Goal: Task Accomplishment & Management: Manage account settings

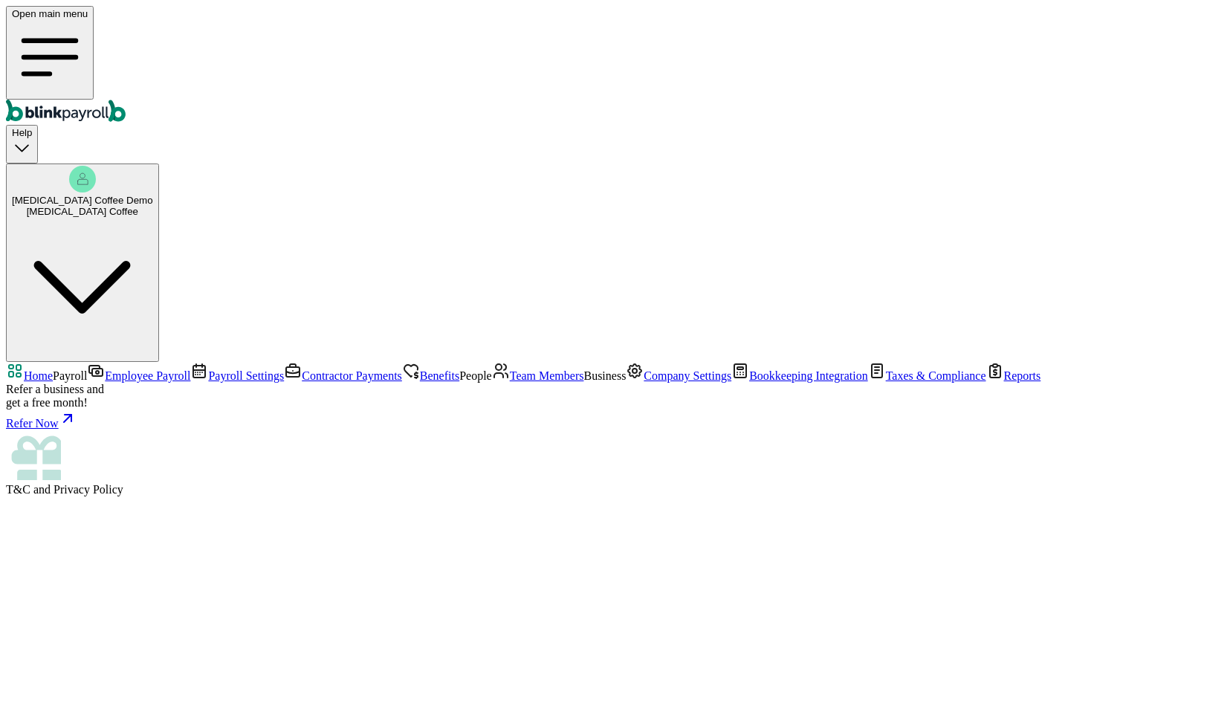
click at [96, 166] on rect "button" at bounding box center [82, 179] width 27 height 27
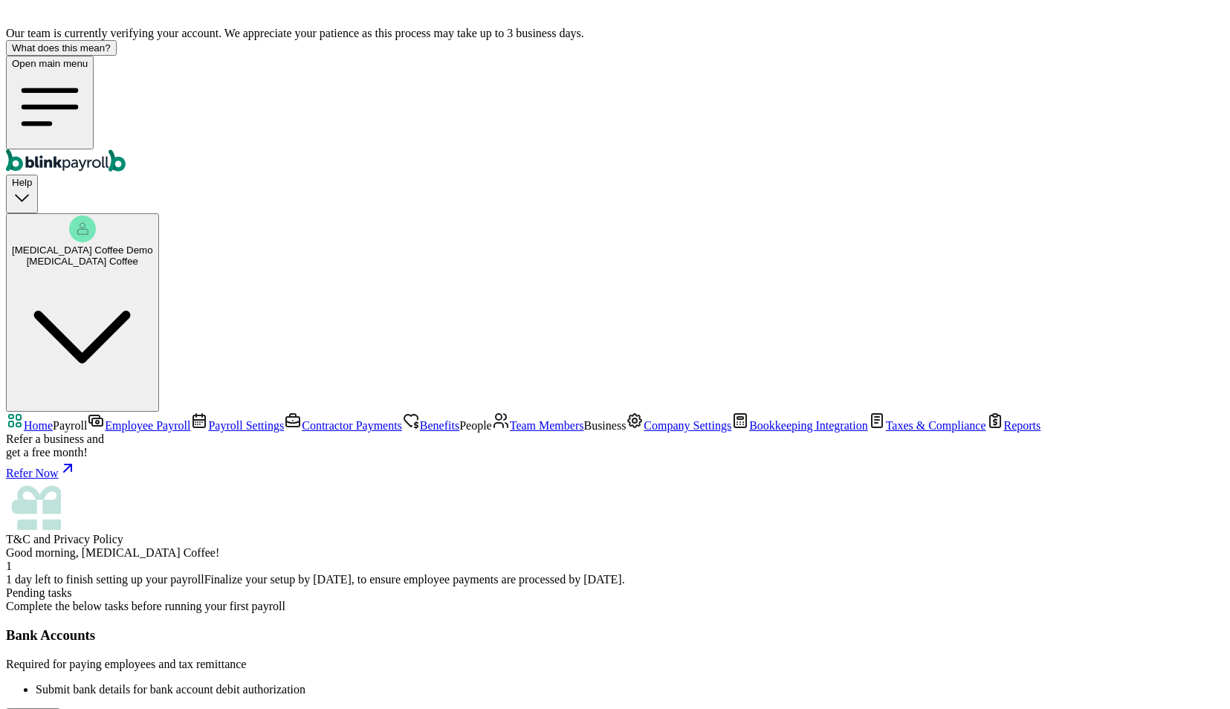
click at [644, 432] on span "Company Settings" at bounding box center [688, 425] width 88 height 13
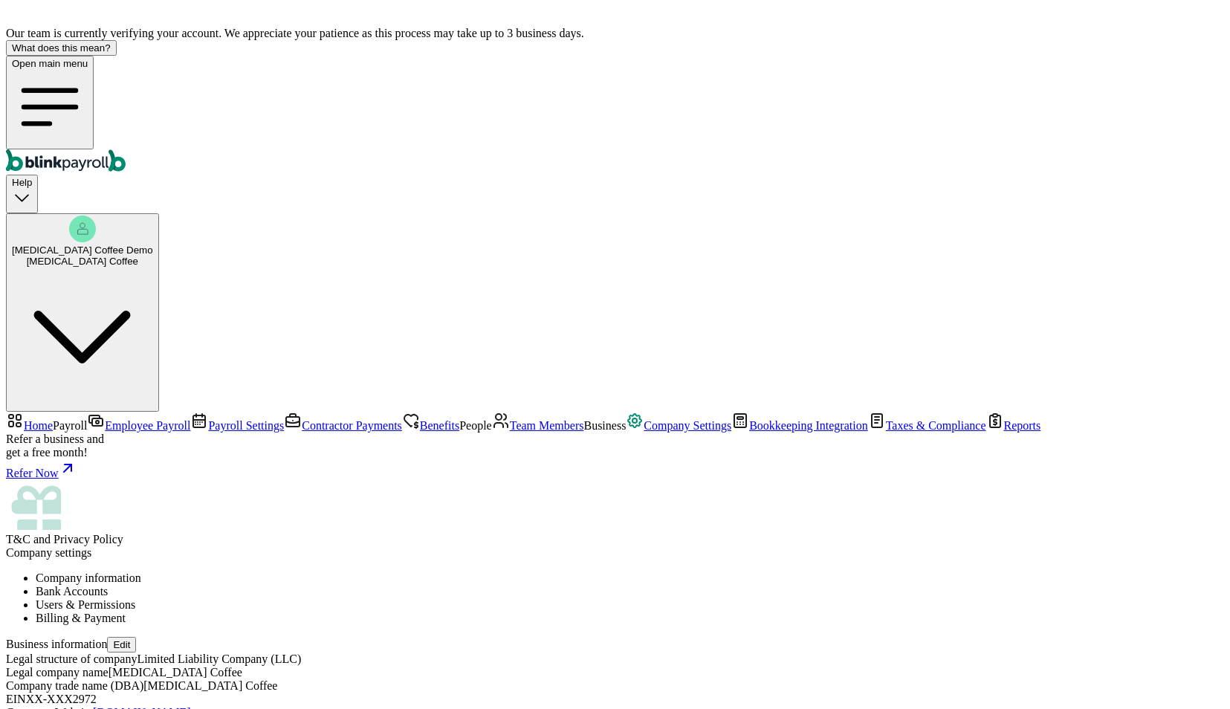
click at [420, 585] on li "Bank Accounts" at bounding box center [630, 591] width 1189 height 13
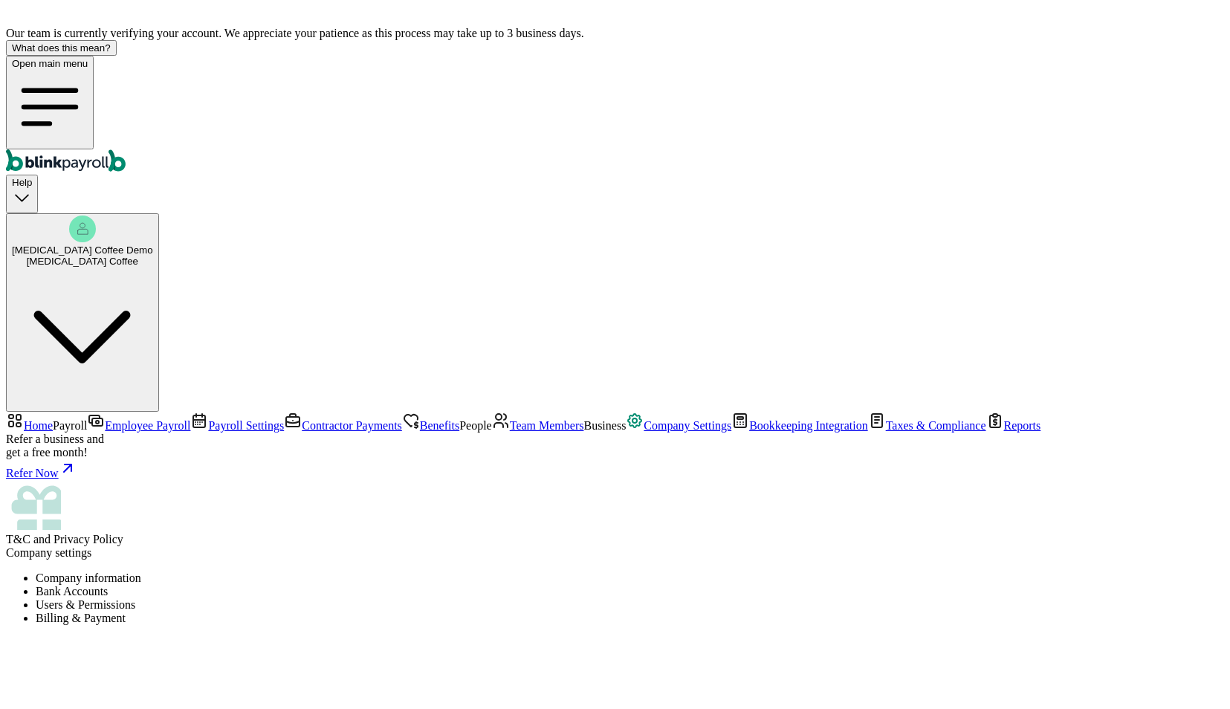
click at [513, 598] on li "Users & Permissions" at bounding box center [630, 604] width 1189 height 13
click at [638, 637] on div at bounding box center [615, 674] width 1218 height 74
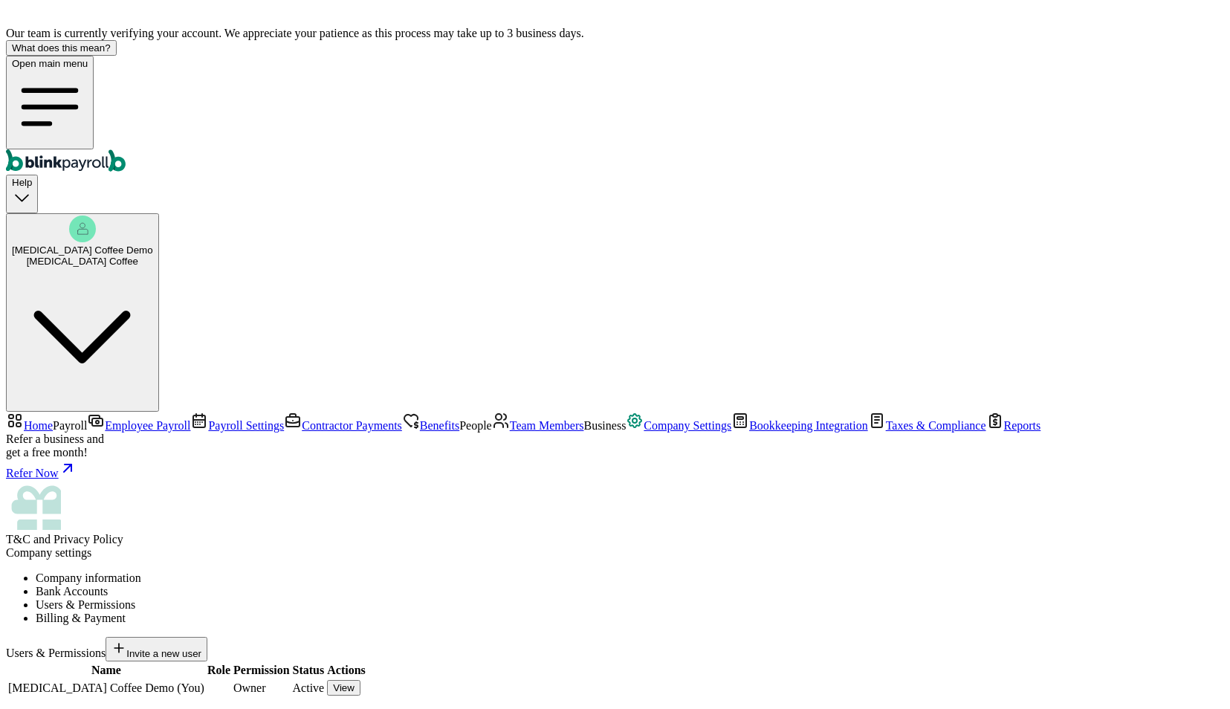
click at [672, 612] on li "Billing & Payment" at bounding box center [630, 618] width 1189 height 13
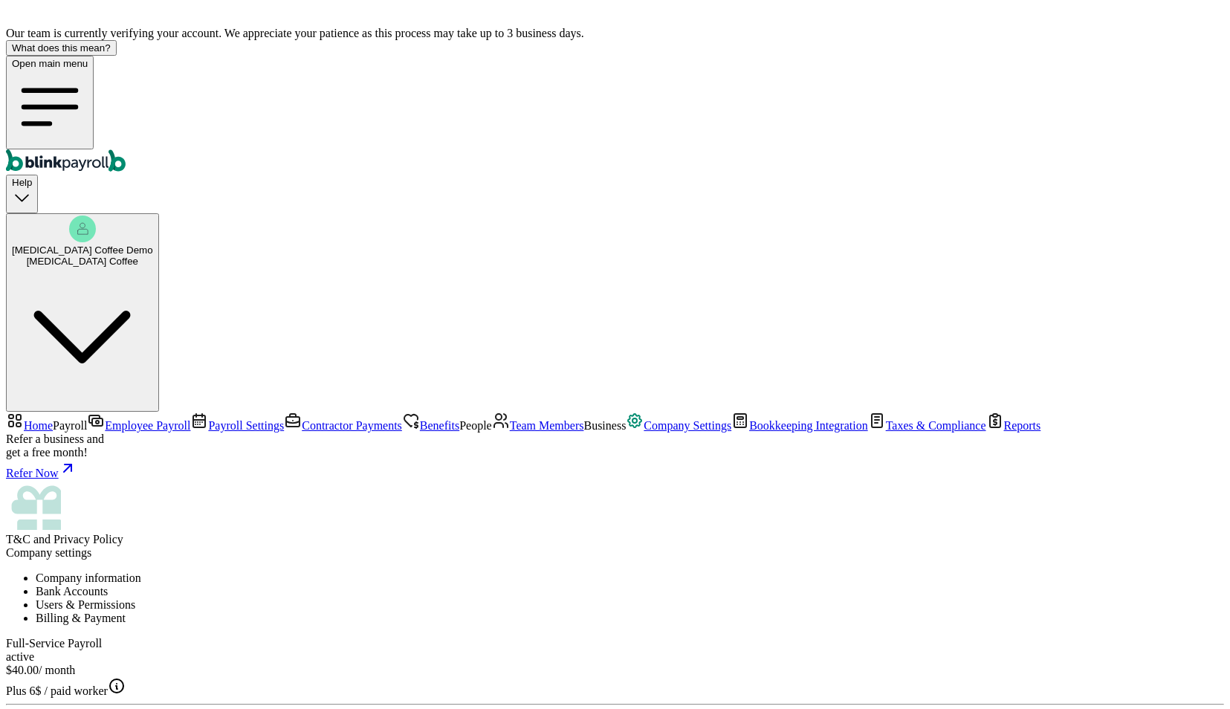
click at [248, 572] on li "Company information" at bounding box center [630, 578] width 1189 height 13
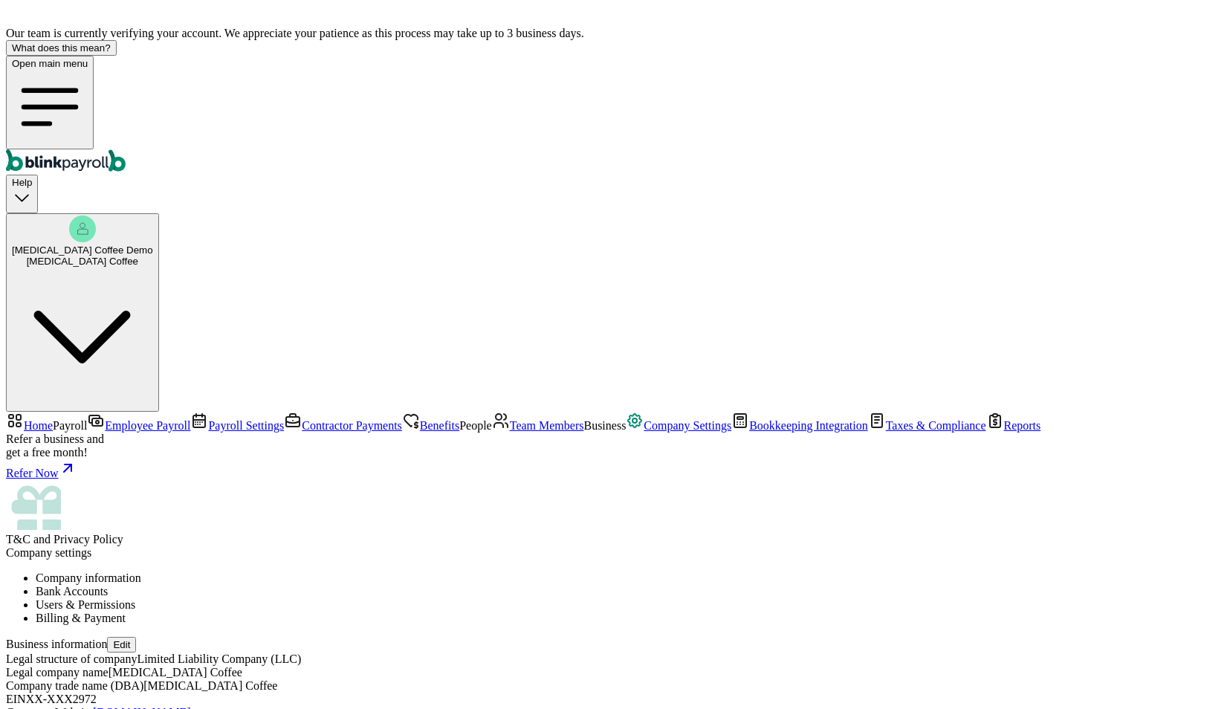
click at [96, 216] on rect "button" at bounding box center [82, 229] width 27 height 27
click at [153, 245] on span "[MEDICAL_DATA] Coffee Demo" at bounding box center [82, 250] width 141 height 11
click at [53, 419] on span "Home" at bounding box center [38, 425] width 29 height 13
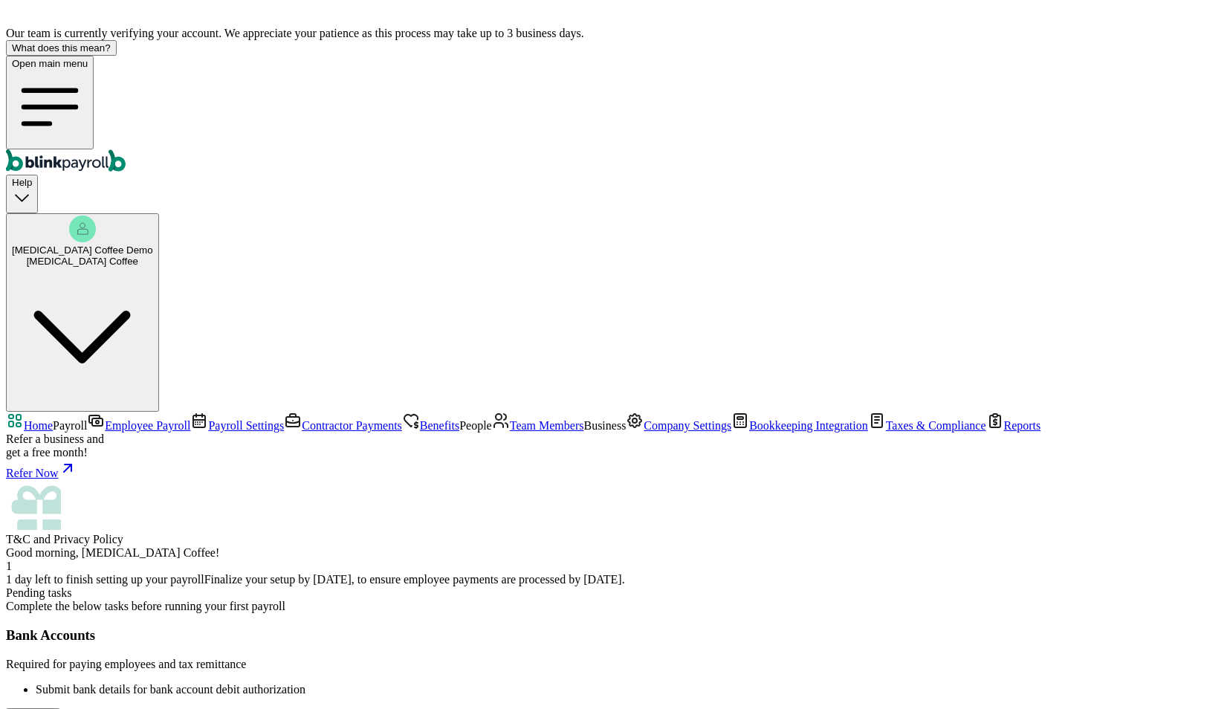
click at [105, 419] on span "Employee Payroll" at bounding box center [147, 425] width 85 height 13
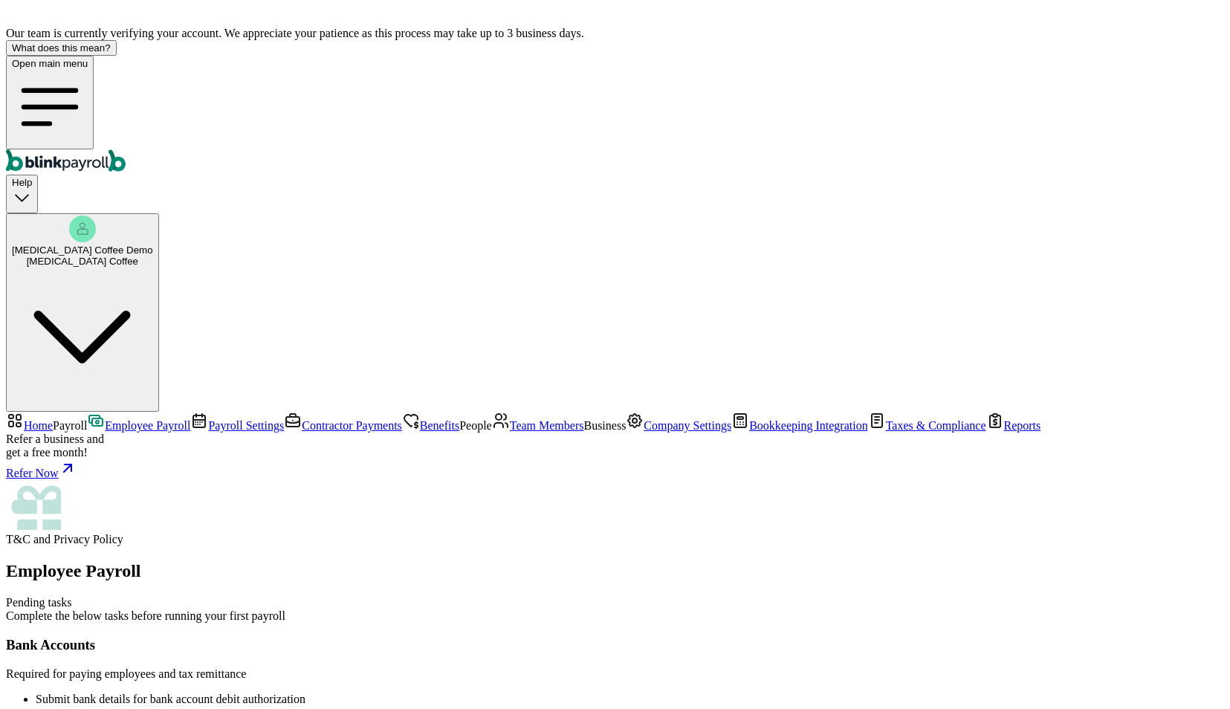
click at [208, 419] on span "Payroll Settings" at bounding box center [246, 425] width 76 height 13
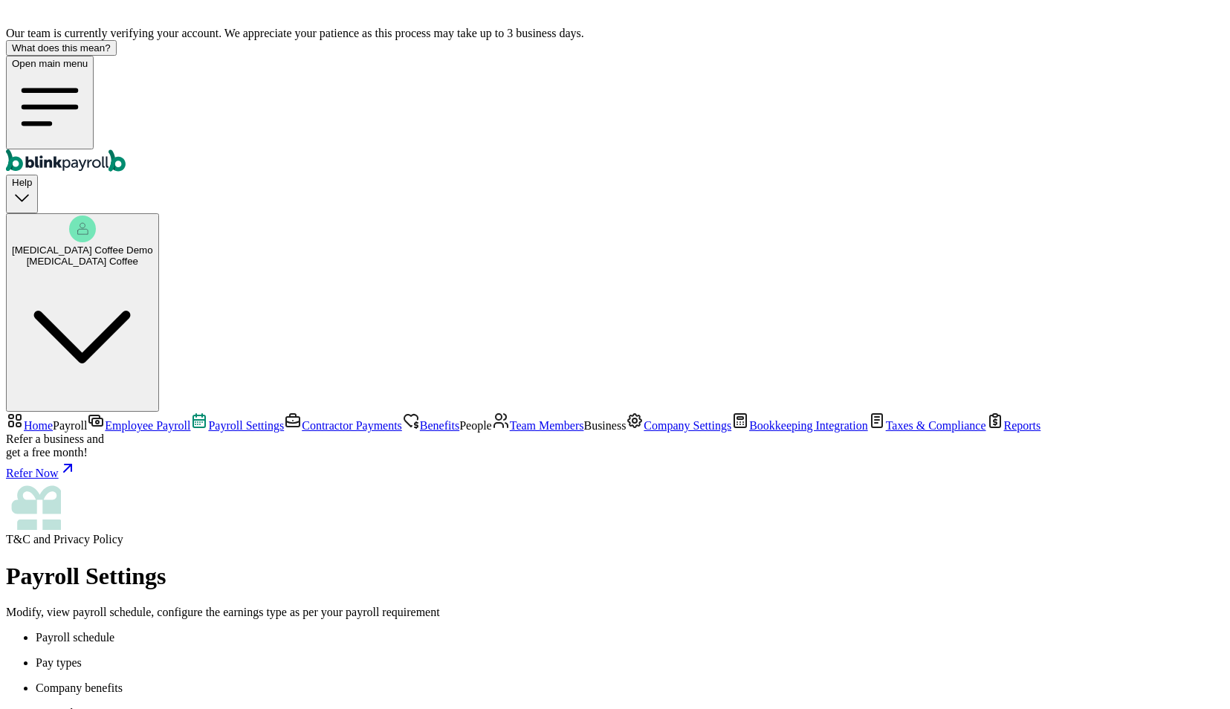
click at [302, 419] on span "Contractor Payments" at bounding box center [352, 425] width 100 height 13
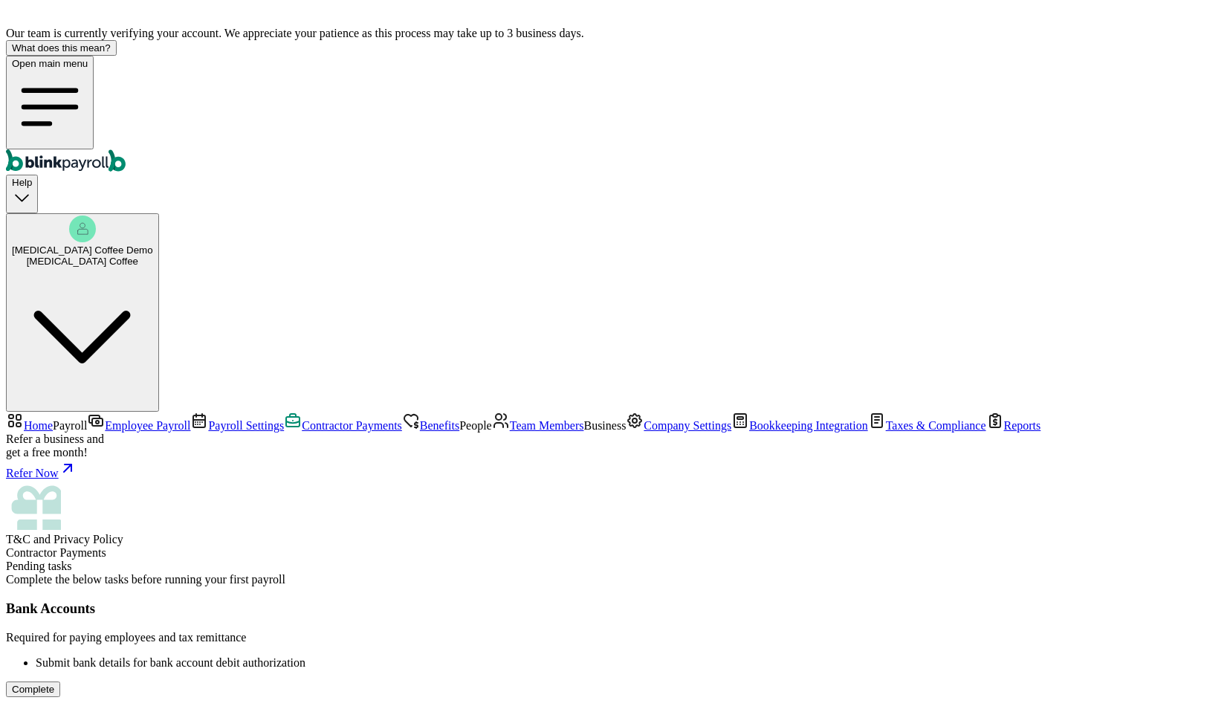
click at [420, 419] on span "Benefits" at bounding box center [439, 425] width 39 height 13
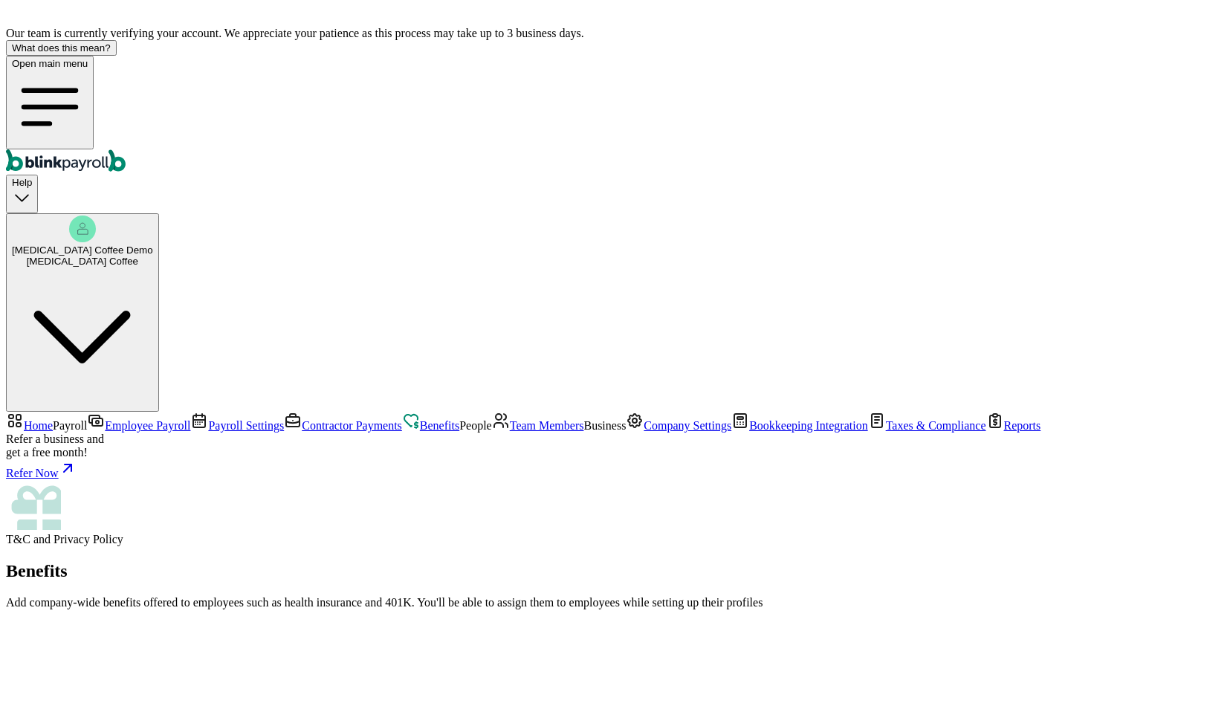
click at [510, 419] on span "Team Members" at bounding box center [547, 425] width 74 height 13
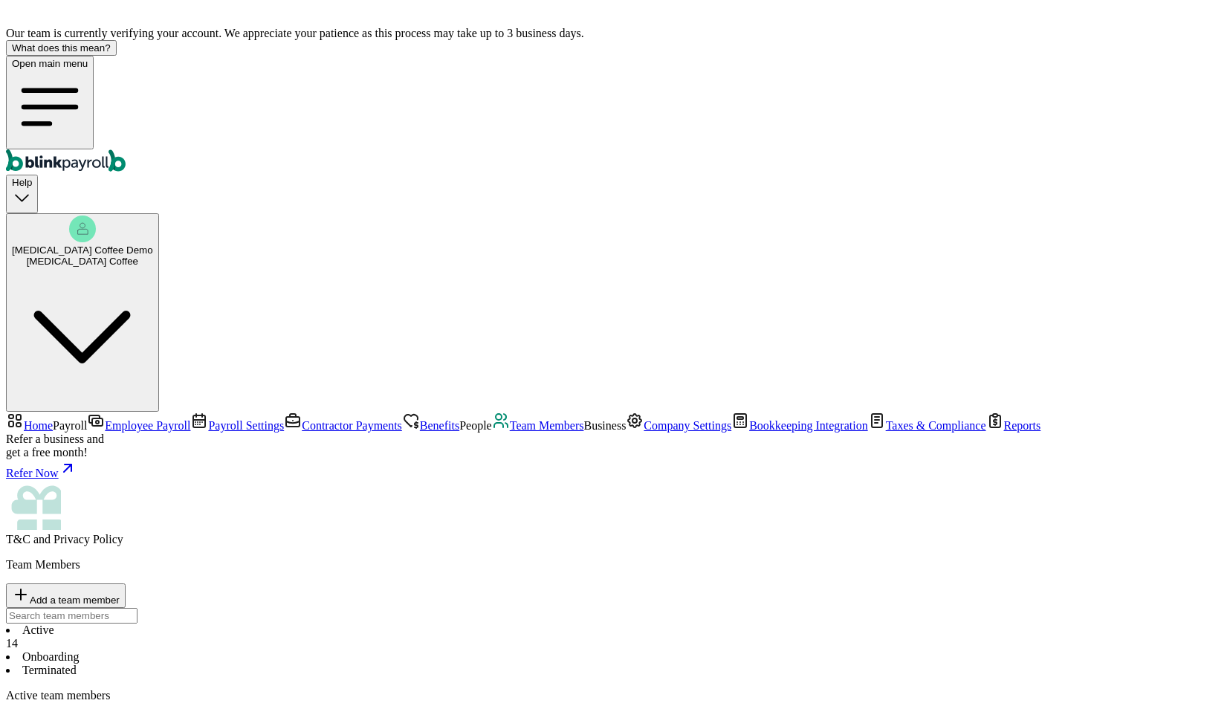
click at [828, 624] on div "Active 14 Onboarding Terminated" at bounding box center [615, 651] width 1218 height 54
click at [644, 432] on span "Company Settings" at bounding box center [688, 425] width 88 height 13
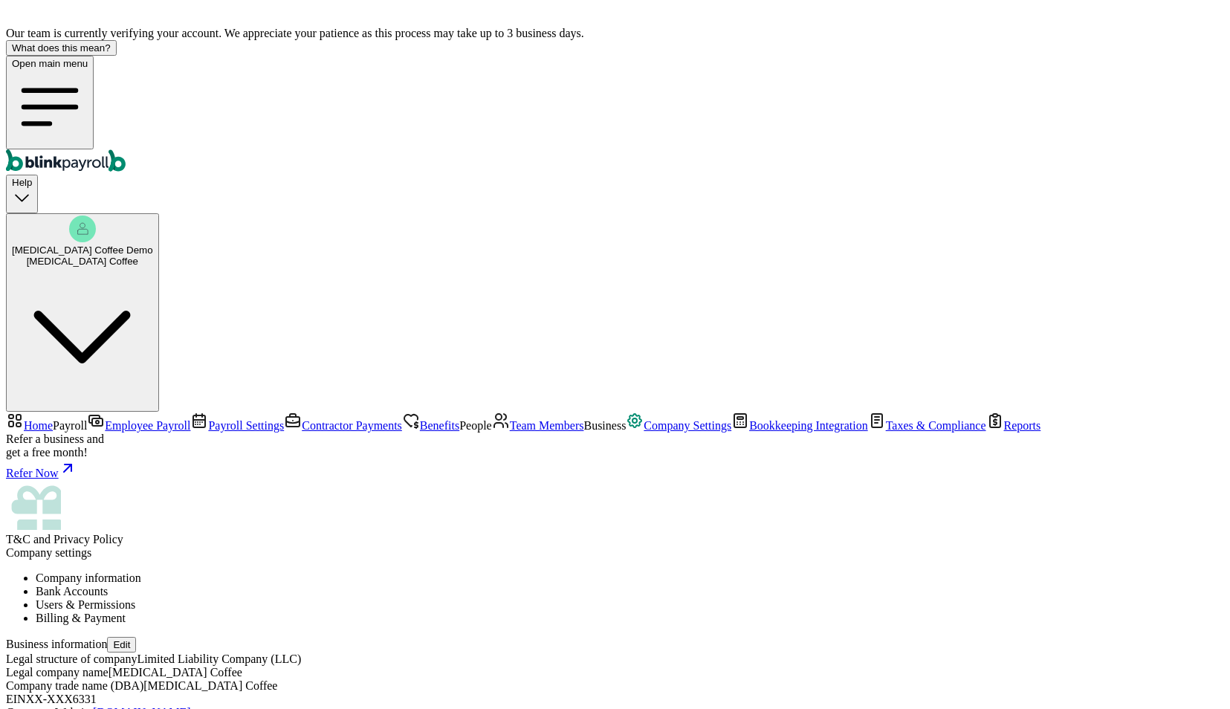
scroll to position [134, 0]
type input "[MEDICAL_DATA] North"
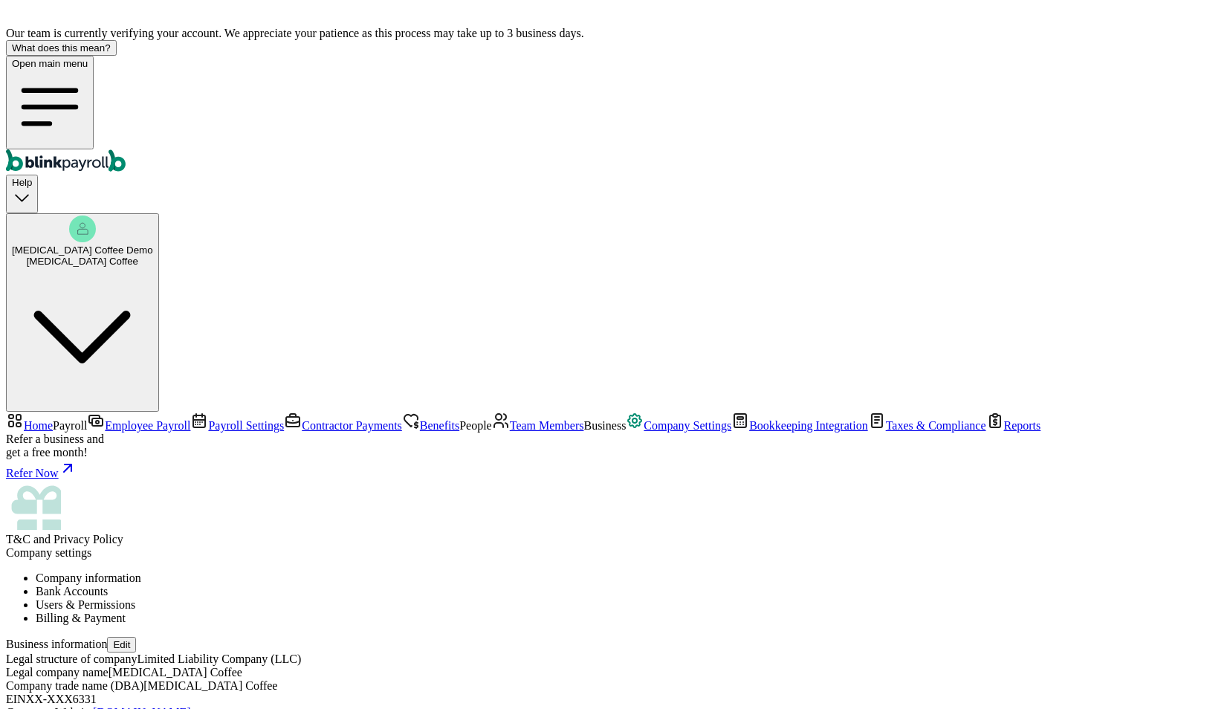
click at [633, 612] on li "Billing & Payment" at bounding box center [630, 618] width 1189 height 13
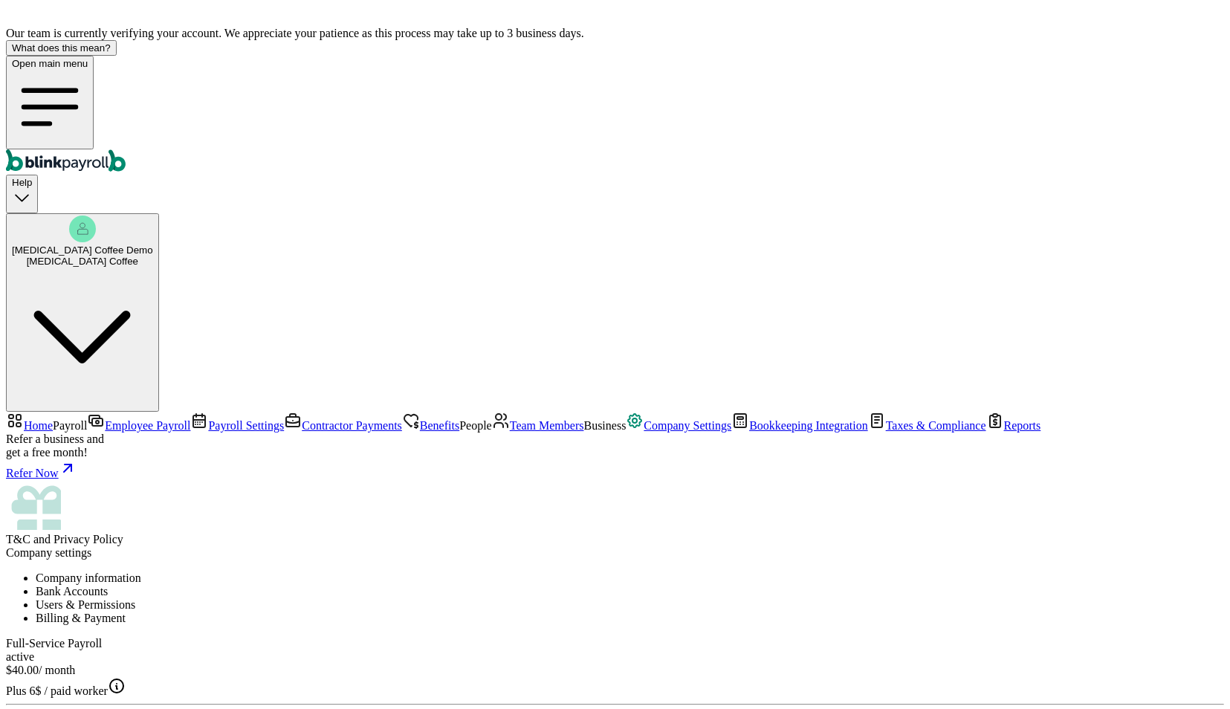
click at [559, 598] on li "Users & Permissions" at bounding box center [630, 604] width 1189 height 13
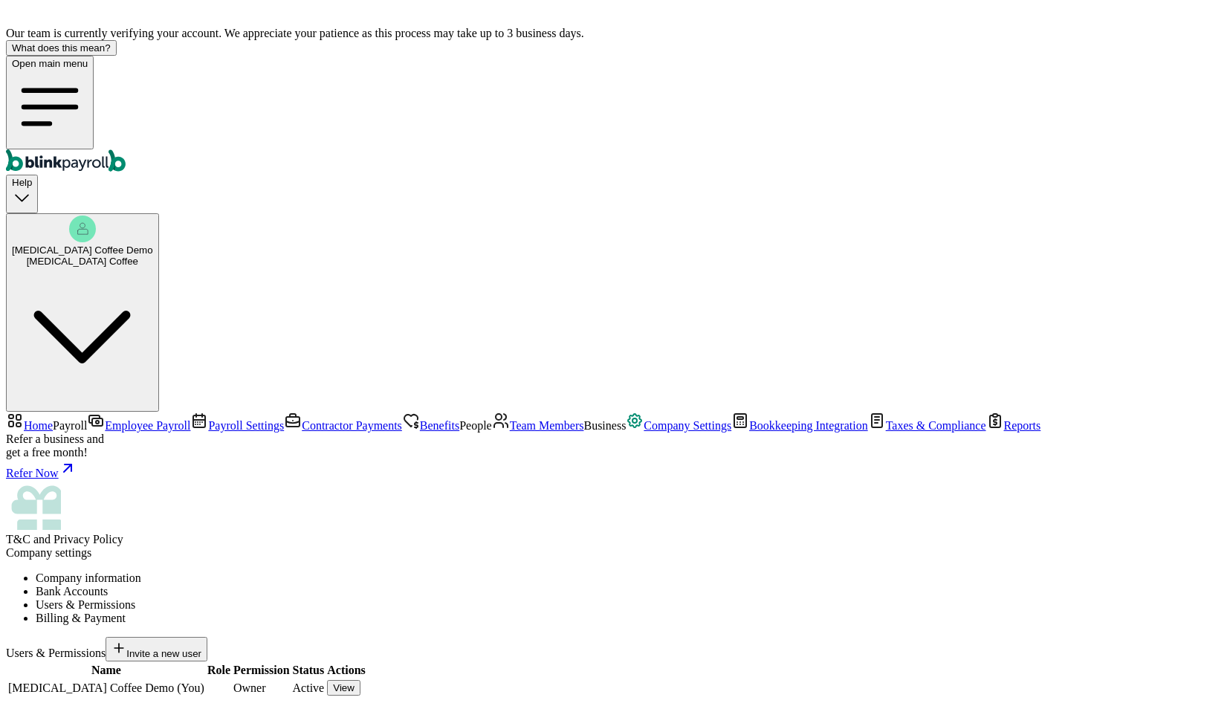
click at [404, 585] on li "Bank Accounts" at bounding box center [630, 591] width 1189 height 13
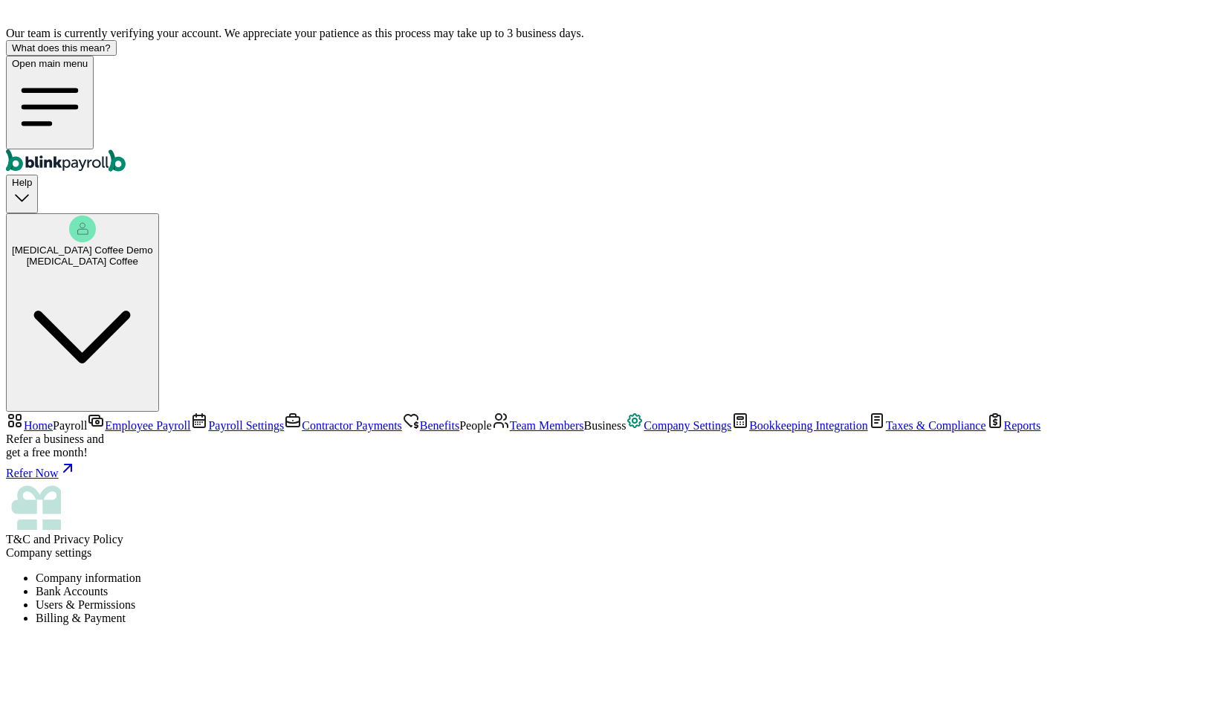
click at [294, 572] on li "Company information" at bounding box center [630, 578] width 1189 height 13
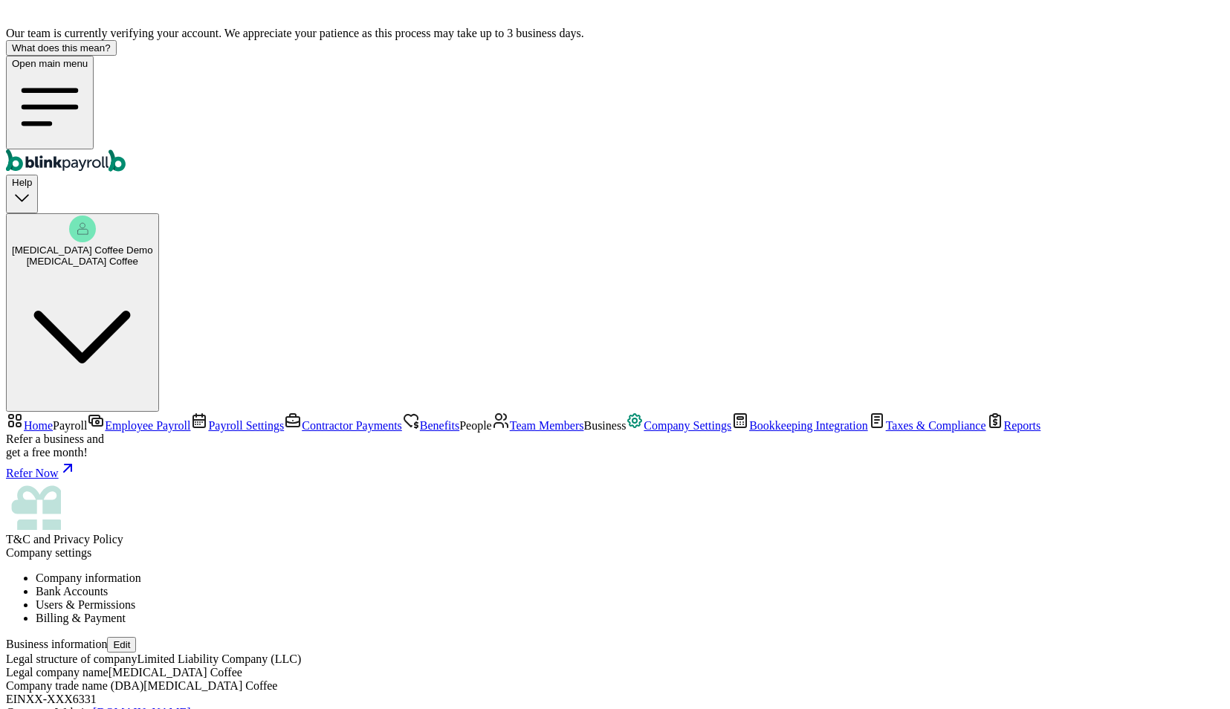
click at [510, 419] on span "Team Members" at bounding box center [547, 425] width 74 height 13
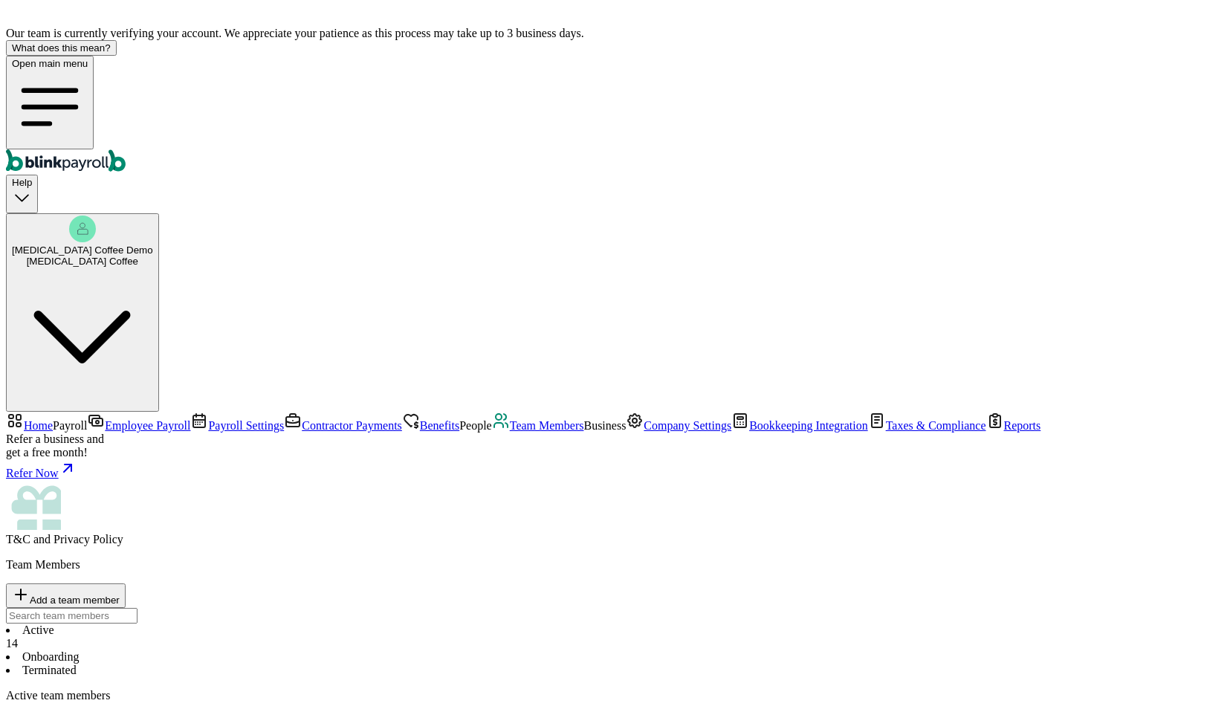
click at [420, 419] on span "Benefits" at bounding box center [439, 425] width 39 height 13
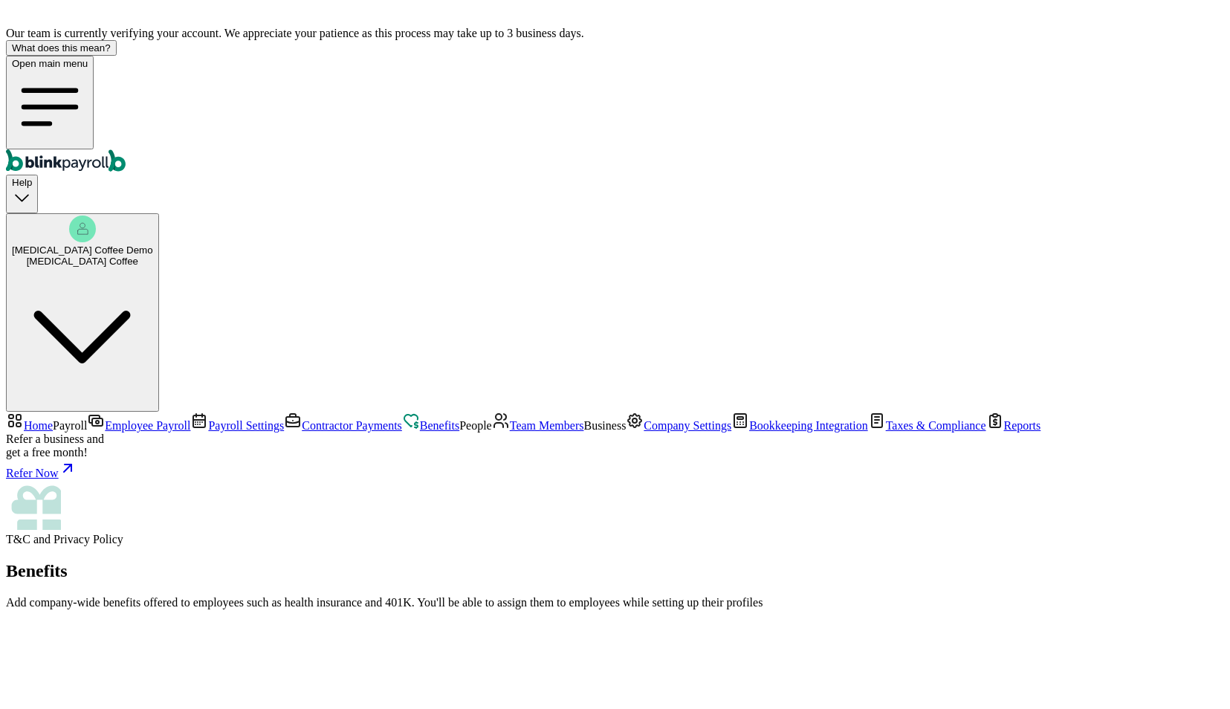
click at [302, 419] on span "Contractor Payments" at bounding box center [352, 425] width 100 height 13
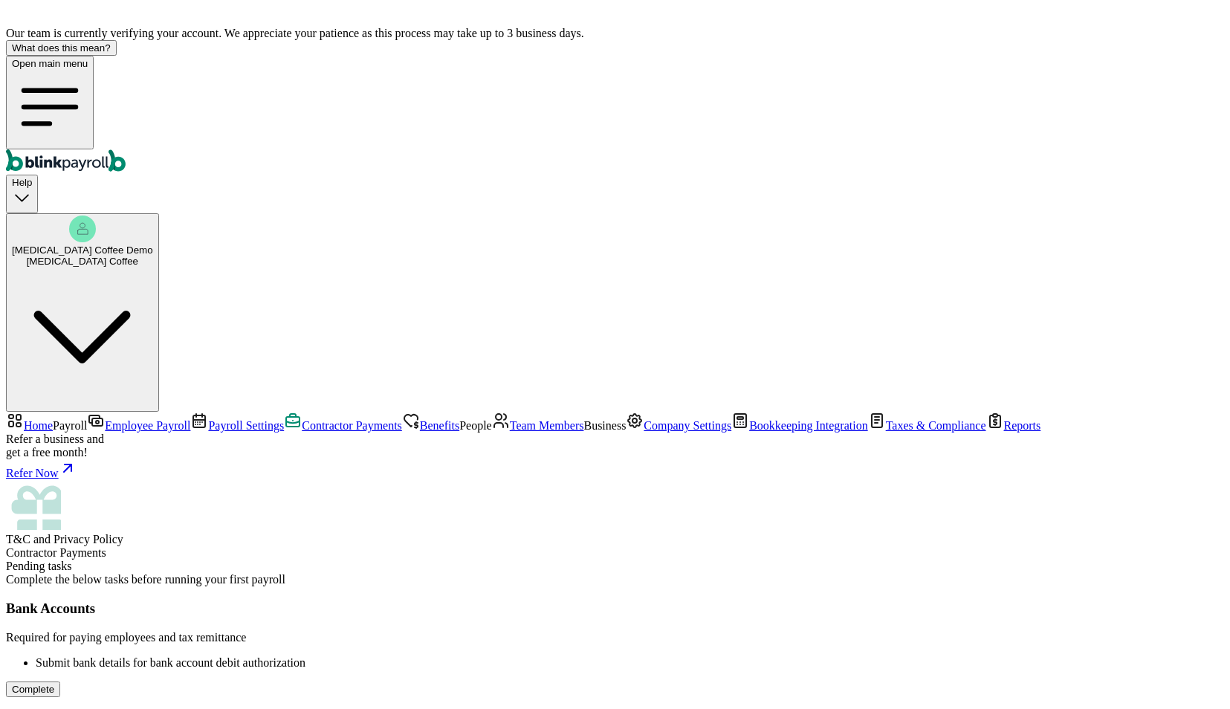
click at [190, 419] on link "Payroll Settings" at bounding box center [237, 425] width 94 height 13
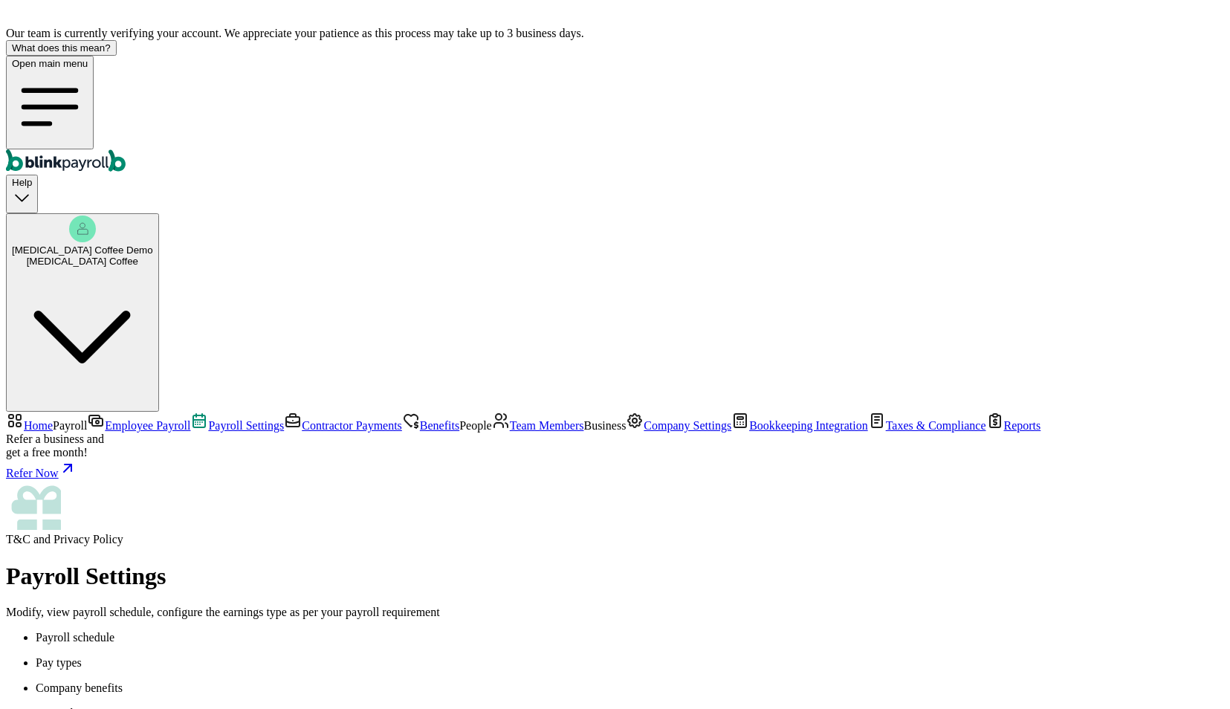
scroll to position [158, 0]
click at [120, 419] on span "Employee Payroll" at bounding box center [147, 425] width 85 height 13
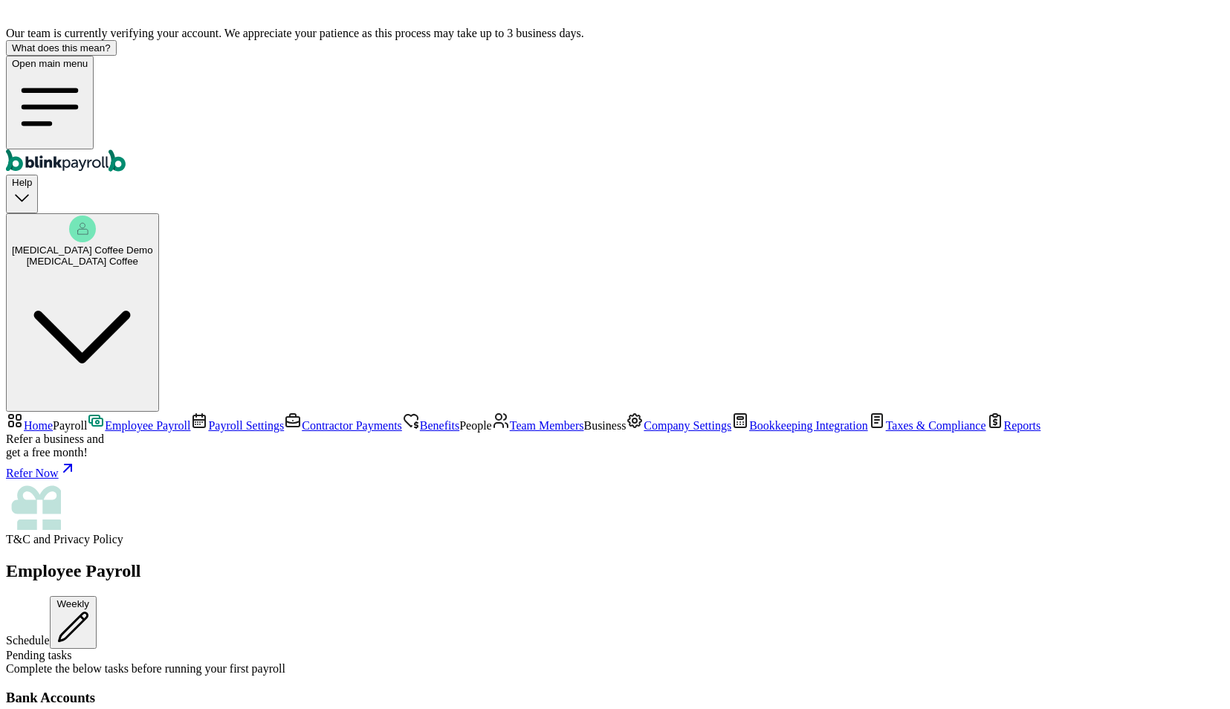
click at [153, 256] on div "[MEDICAL_DATA] Coffee" at bounding box center [82, 261] width 141 height 11
click at [53, 419] on span "Home" at bounding box center [38, 425] width 29 height 13
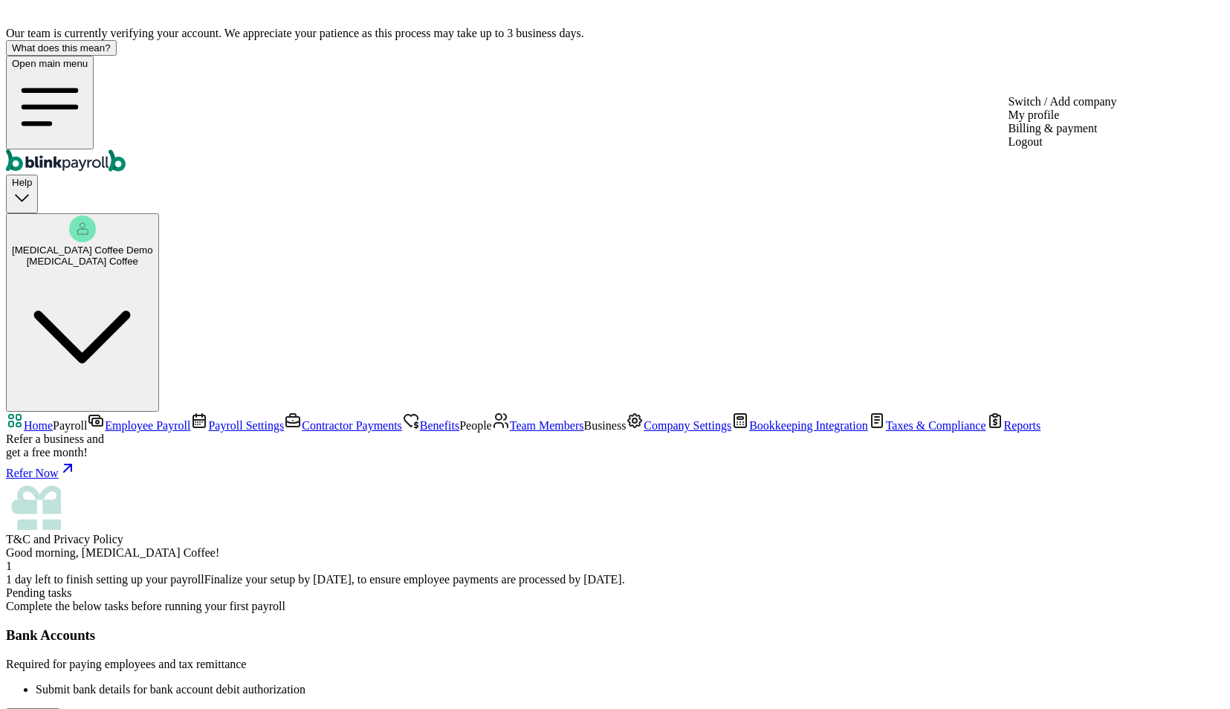
click at [96, 216] on rect "button" at bounding box center [82, 229] width 27 height 27
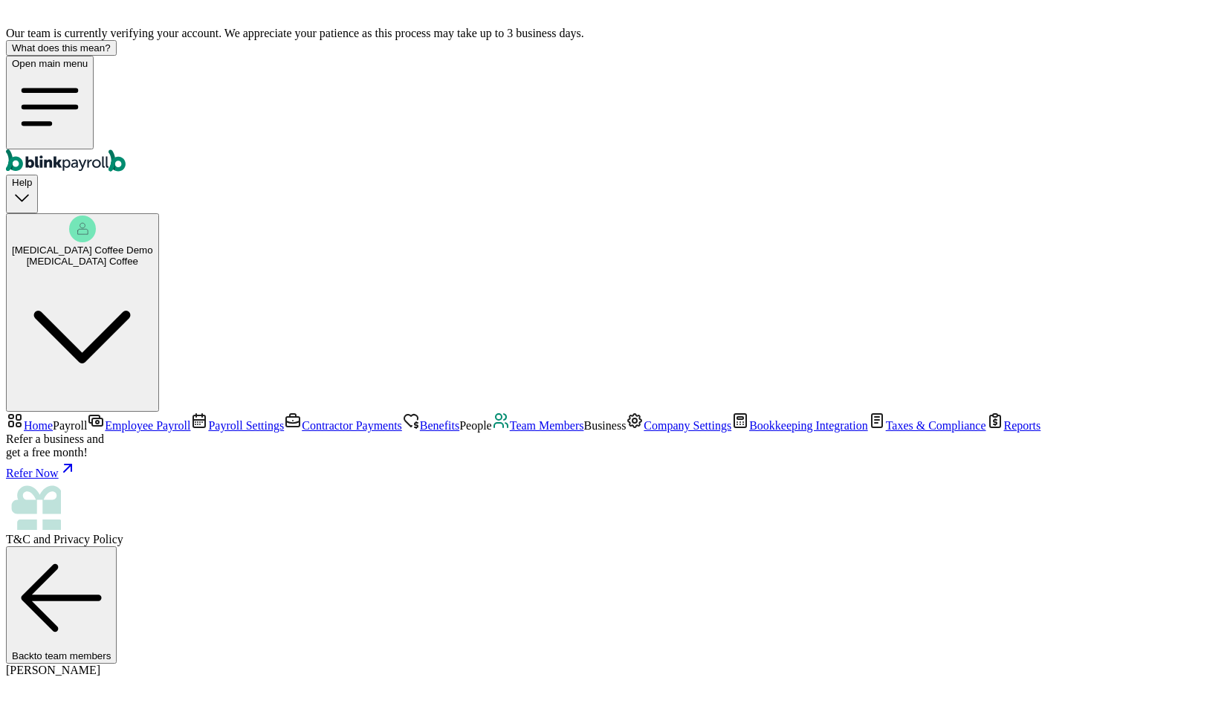
select select "2025"
